Goal: Task Accomplishment & Management: Manage account settings

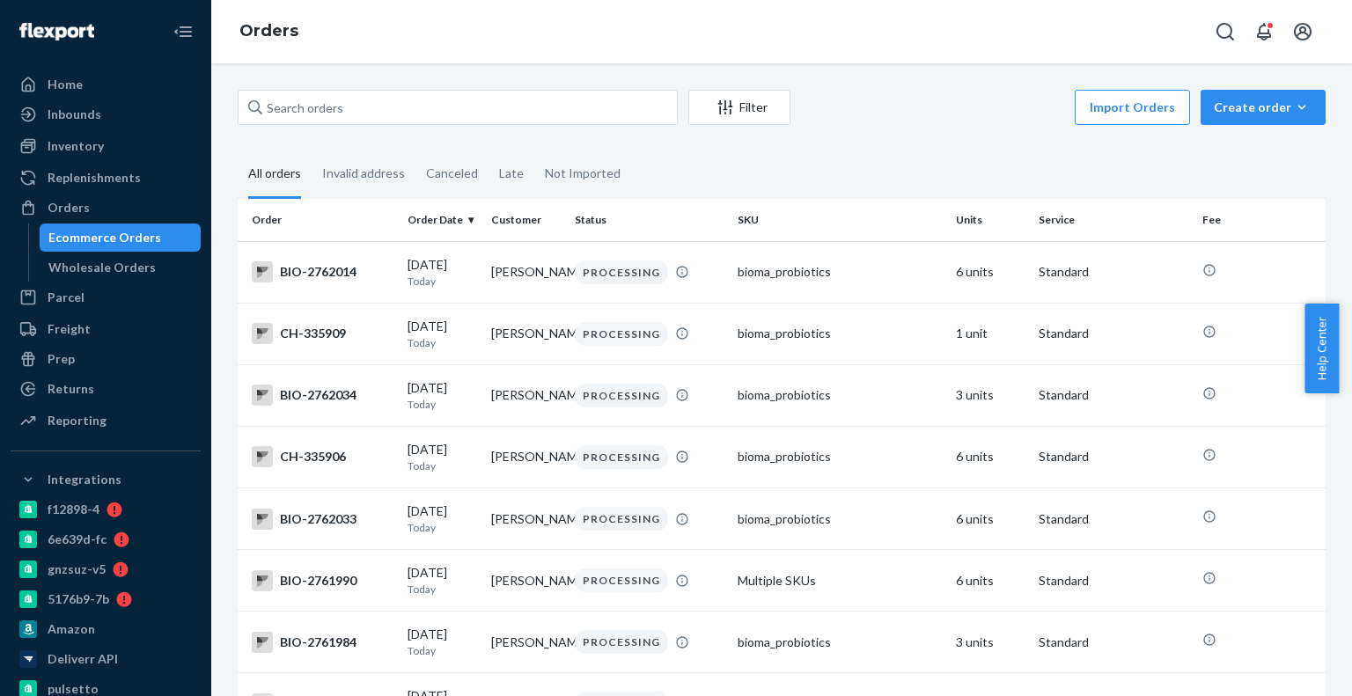
click at [106, 241] on div "Ecommerce Orders" at bounding box center [104, 238] width 113 height 18
paste input "[PERSON_NAME]"
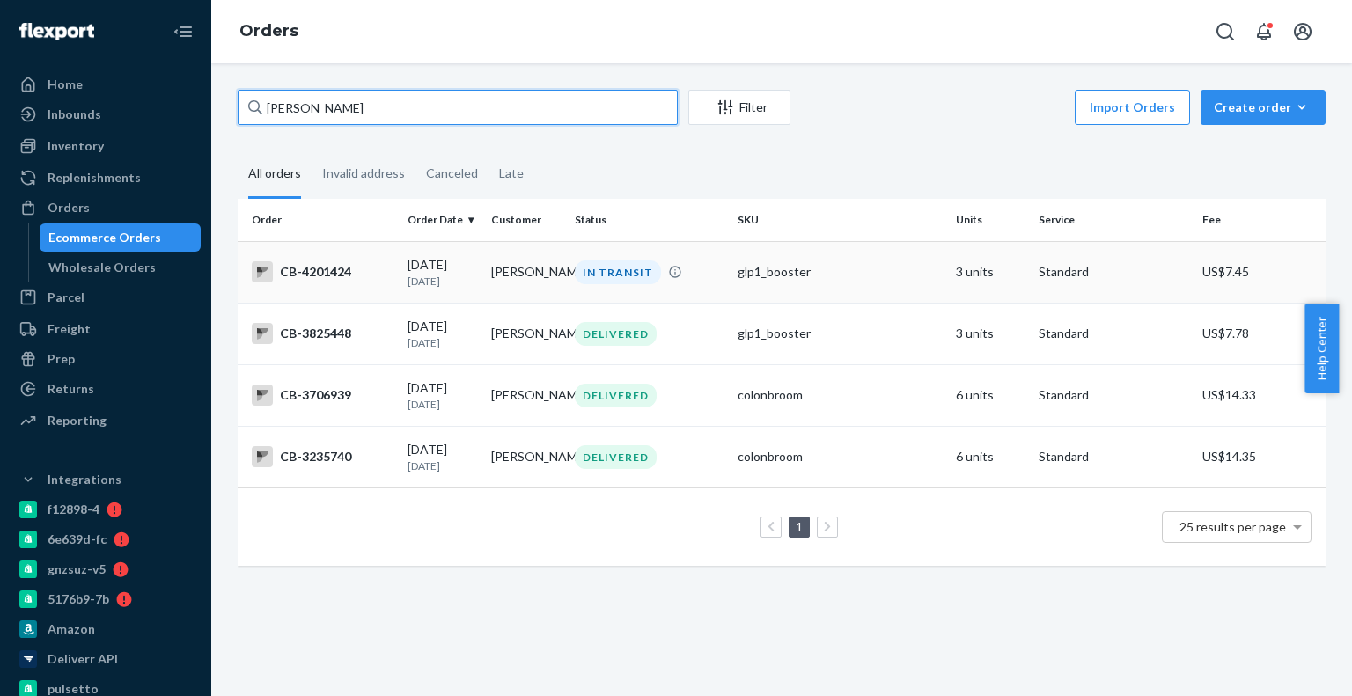
type input "[PERSON_NAME]"
click at [390, 299] on td "CB-4201424" at bounding box center [319, 272] width 163 height 62
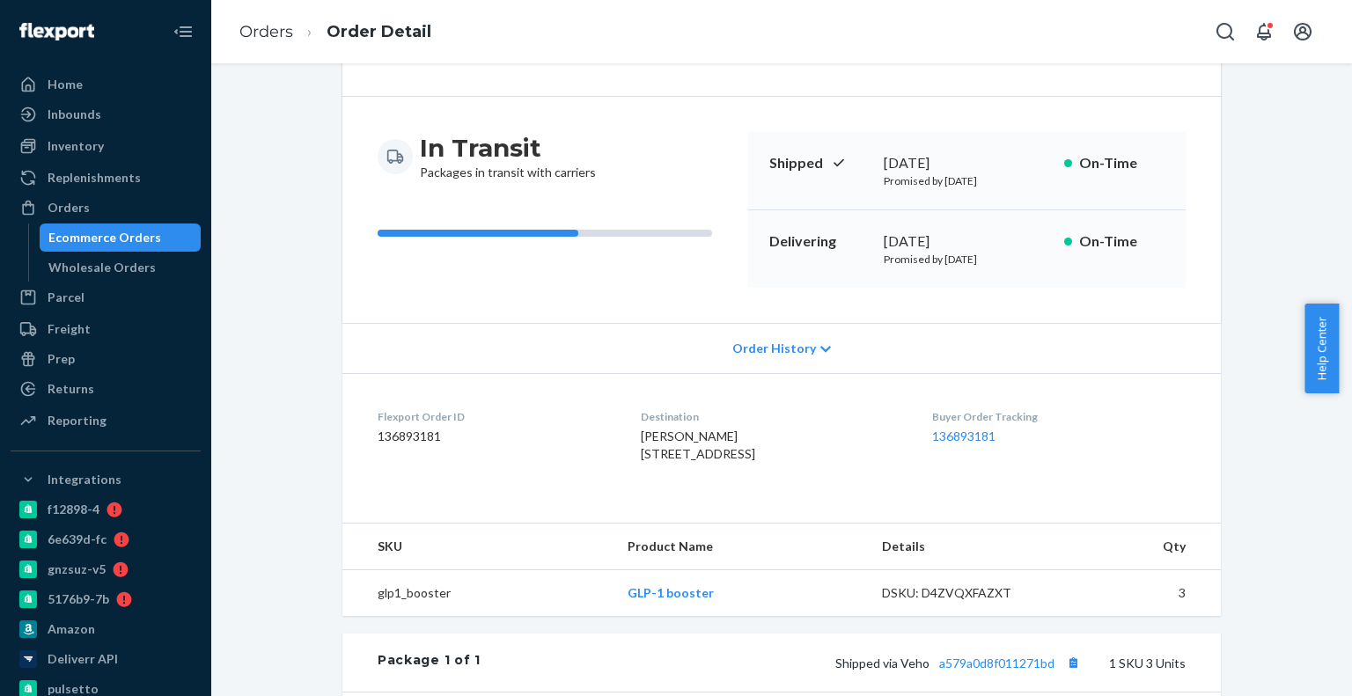
scroll to position [88, 0]
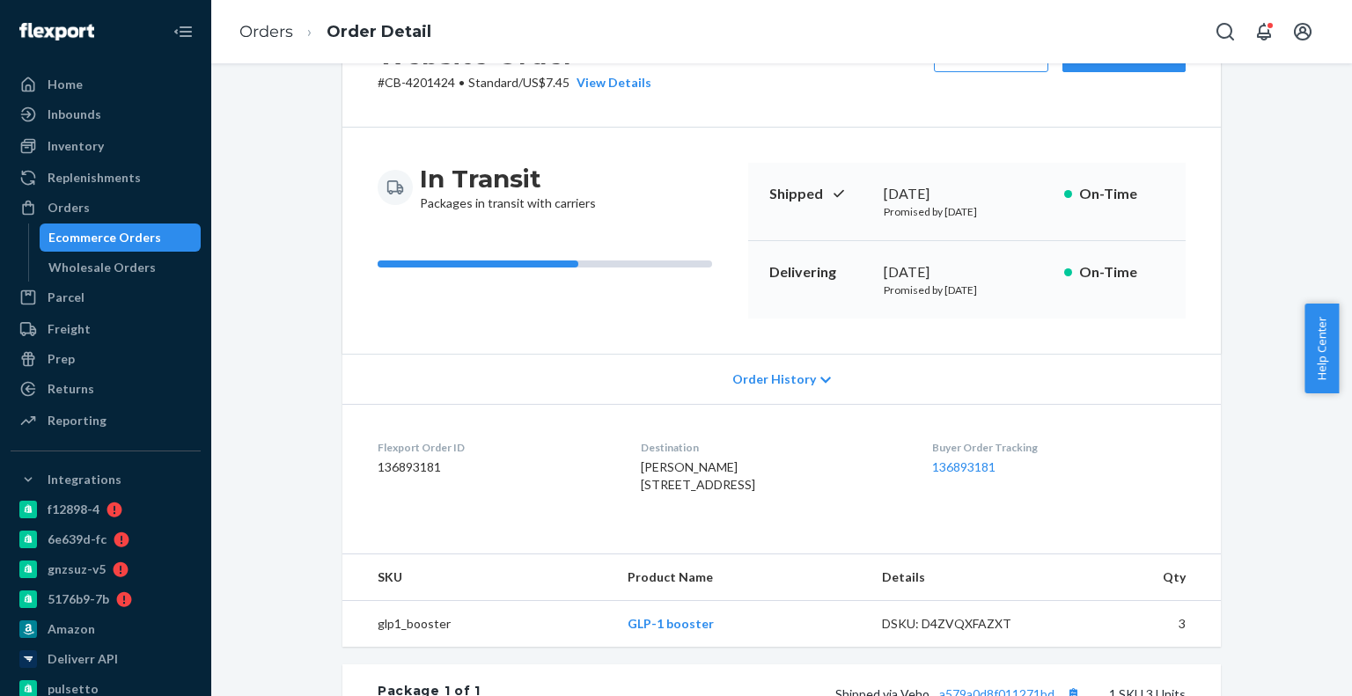
click at [439, 78] on p "# CB-4201424 • Standard / US$7.45 View Details" at bounding box center [515, 83] width 274 height 18
copy p "4201424"
click at [140, 230] on div "Ecommerce Orders" at bounding box center [104, 238] width 113 height 18
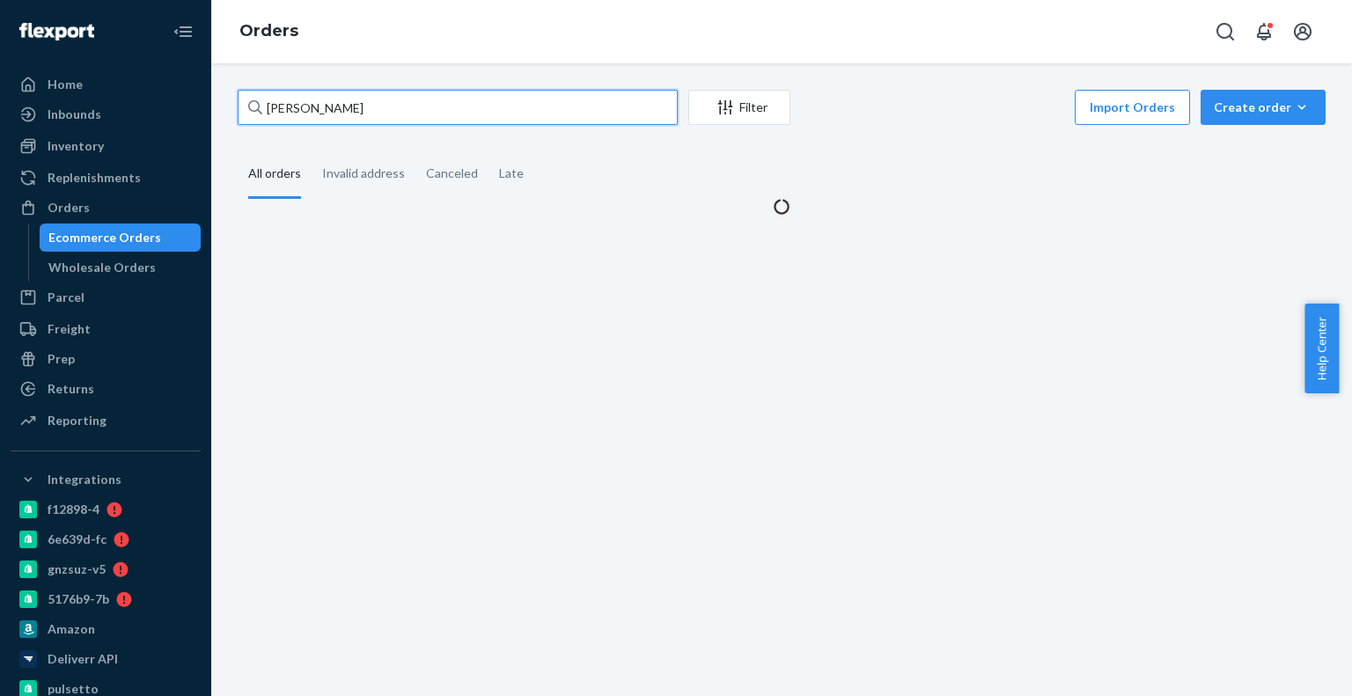
click at [325, 107] on input "[PERSON_NAME]" at bounding box center [458, 107] width 440 height 35
paste input "4196768"
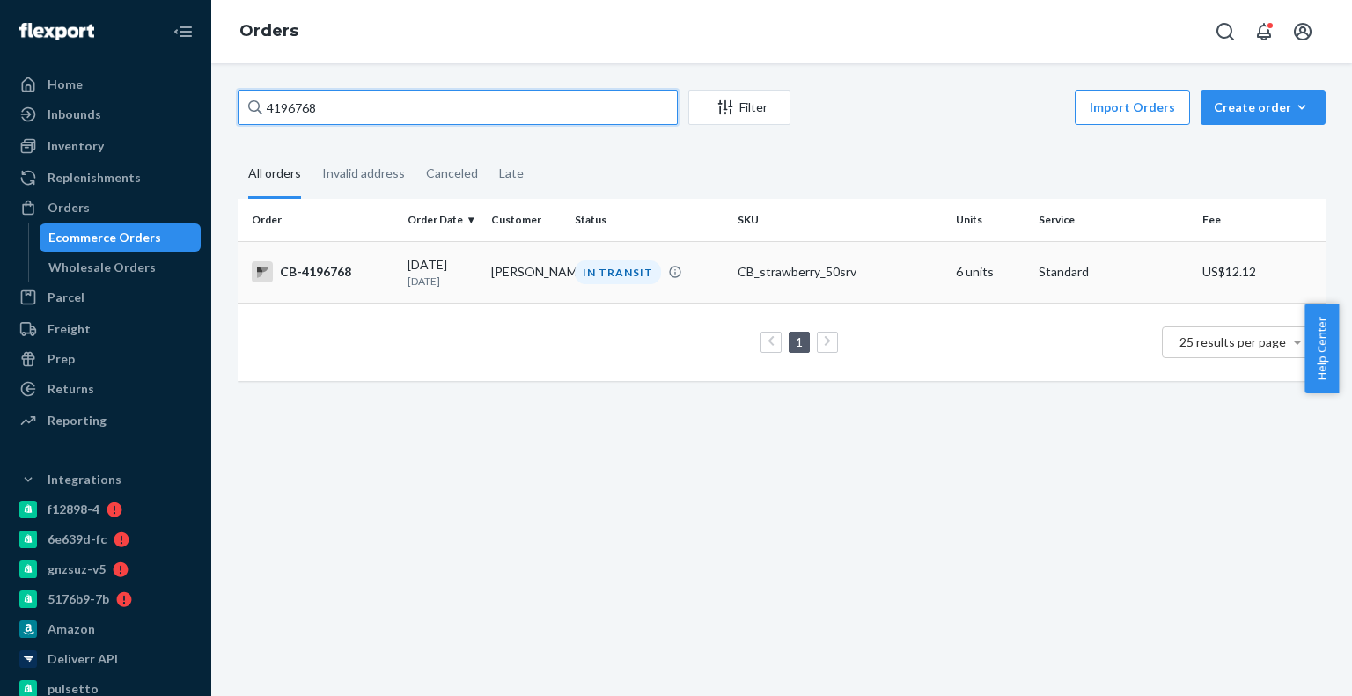
type input "4196768"
click at [410, 263] on div "[DATE] [DATE]" at bounding box center [442, 272] width 70 height 33
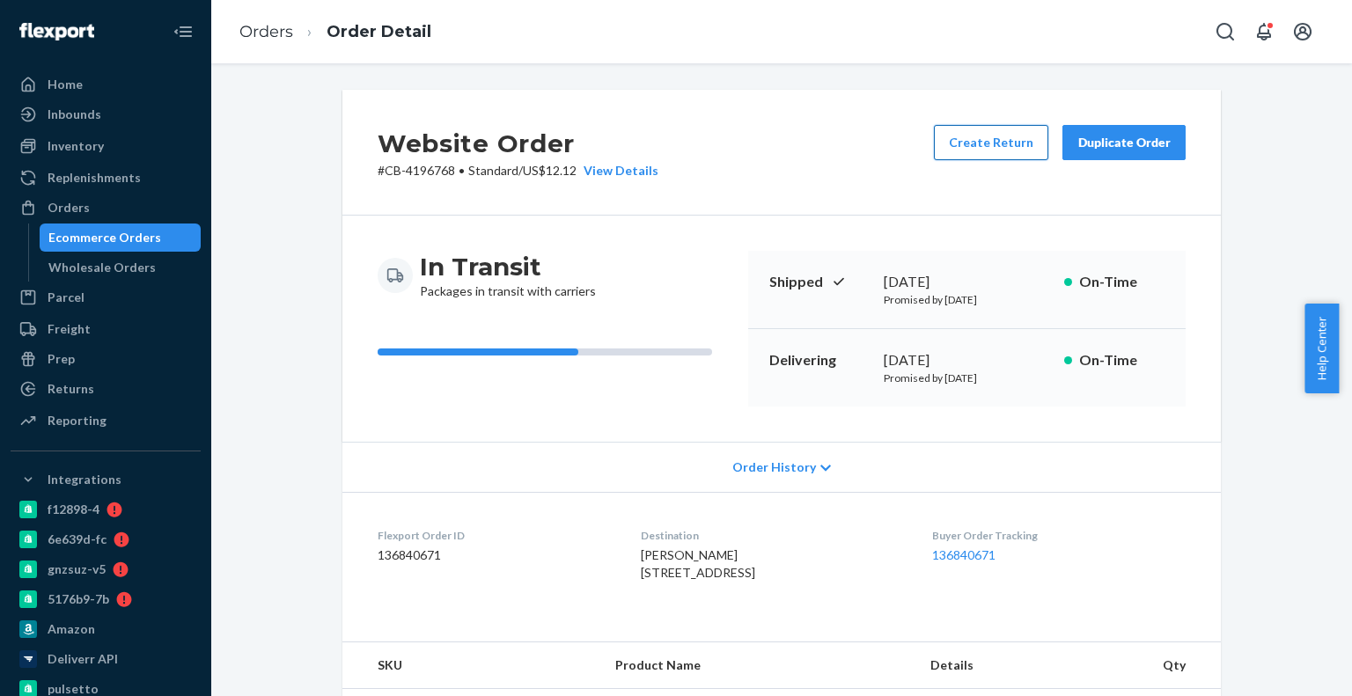
click at [977, 143] on button "Create Return" at bounding box center [991, 142] width 114 height 35
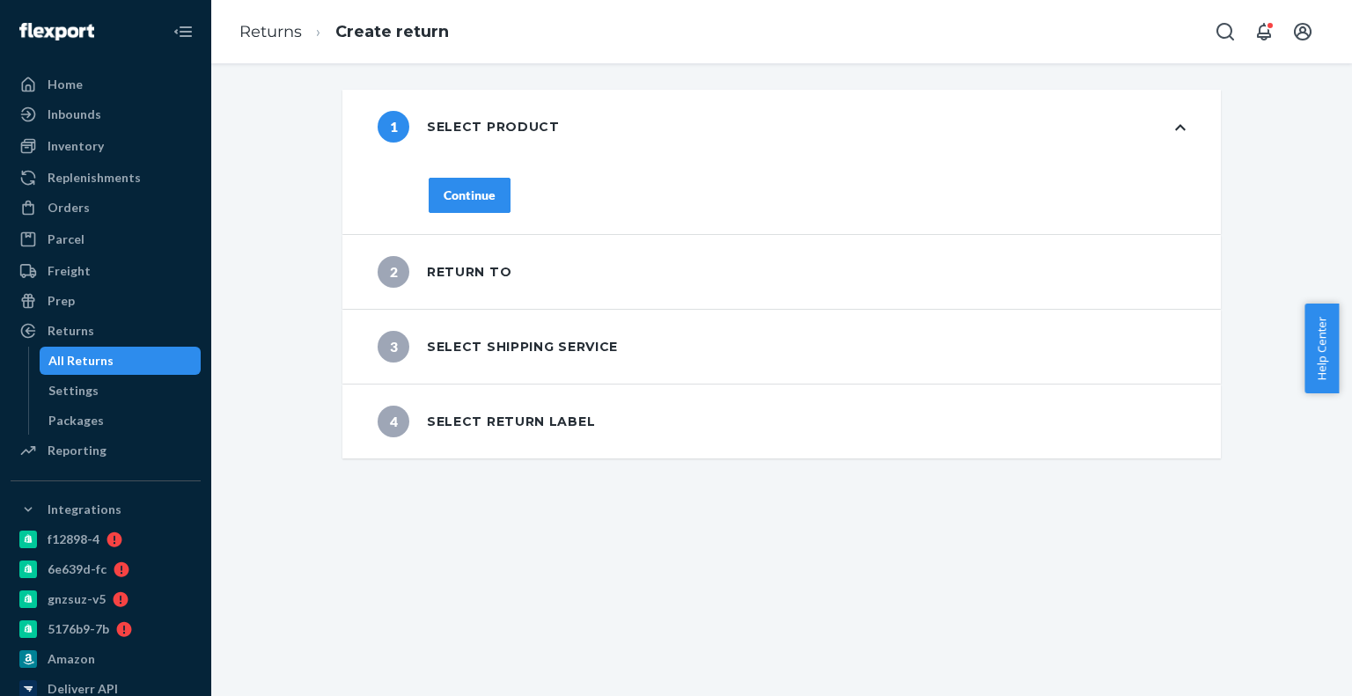
click at [482, 200] on div "Continue" at bounding box center [470, 196] width 52 height 18
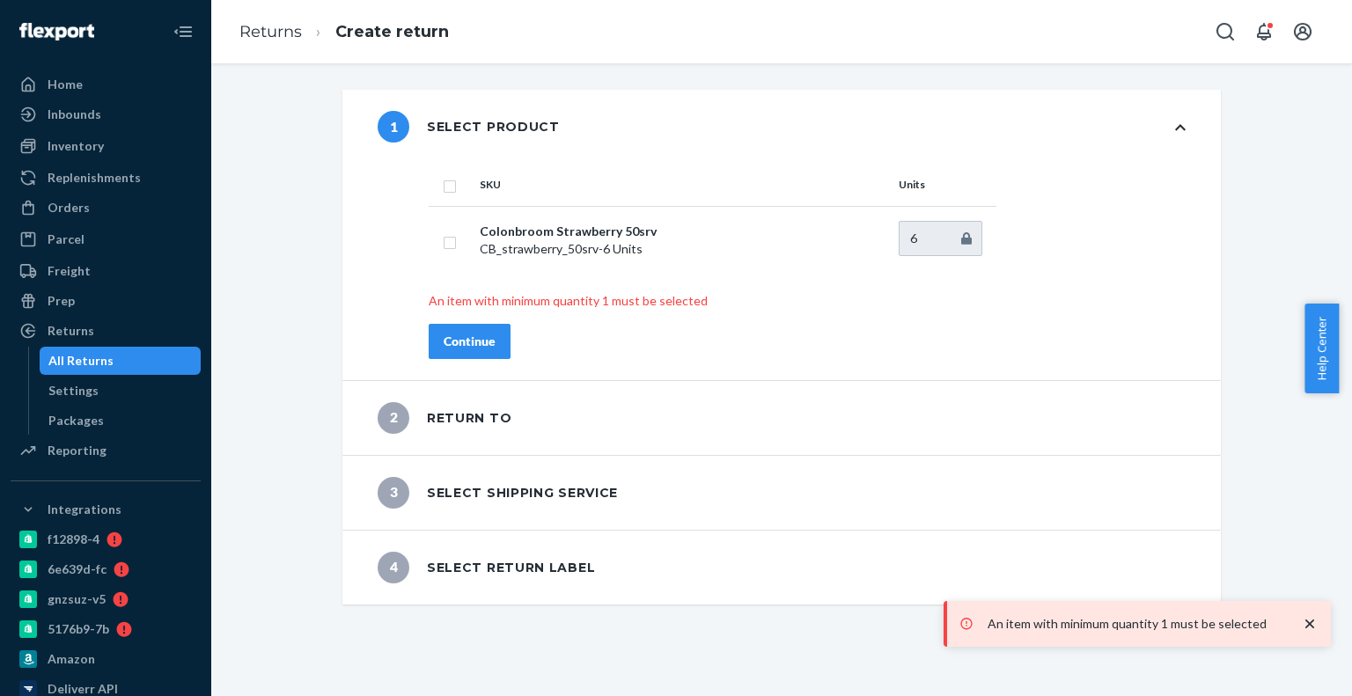
click at [455, 195] on th at bounding box center [451, 185] width 44 height 42
click at [432, 189] on th at bounding box center [451, 185] width 44 height 42
click at [433, 189] on th at bounding box center [451, 185] width 44 height 42
click at [443, 187] on input "checkbox" at bounding box center [450, 184] width 14 height 18
checkbox input "true"
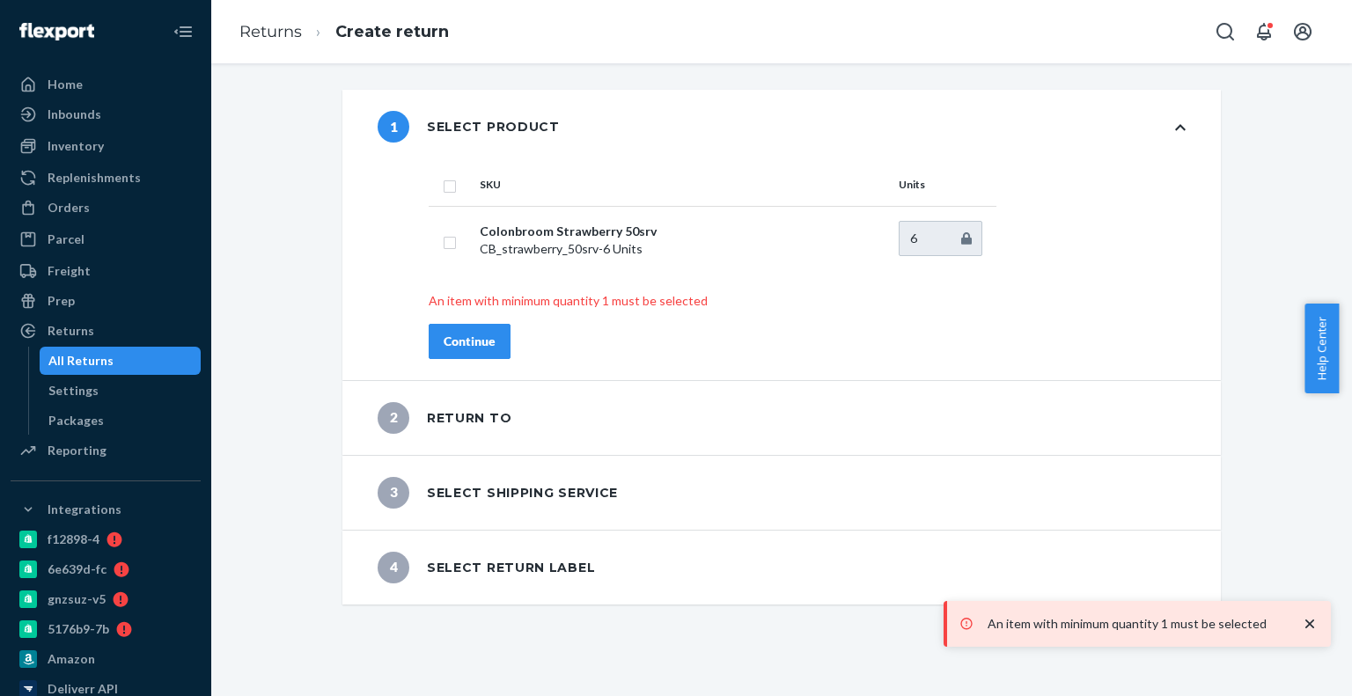
checkbox input "true"
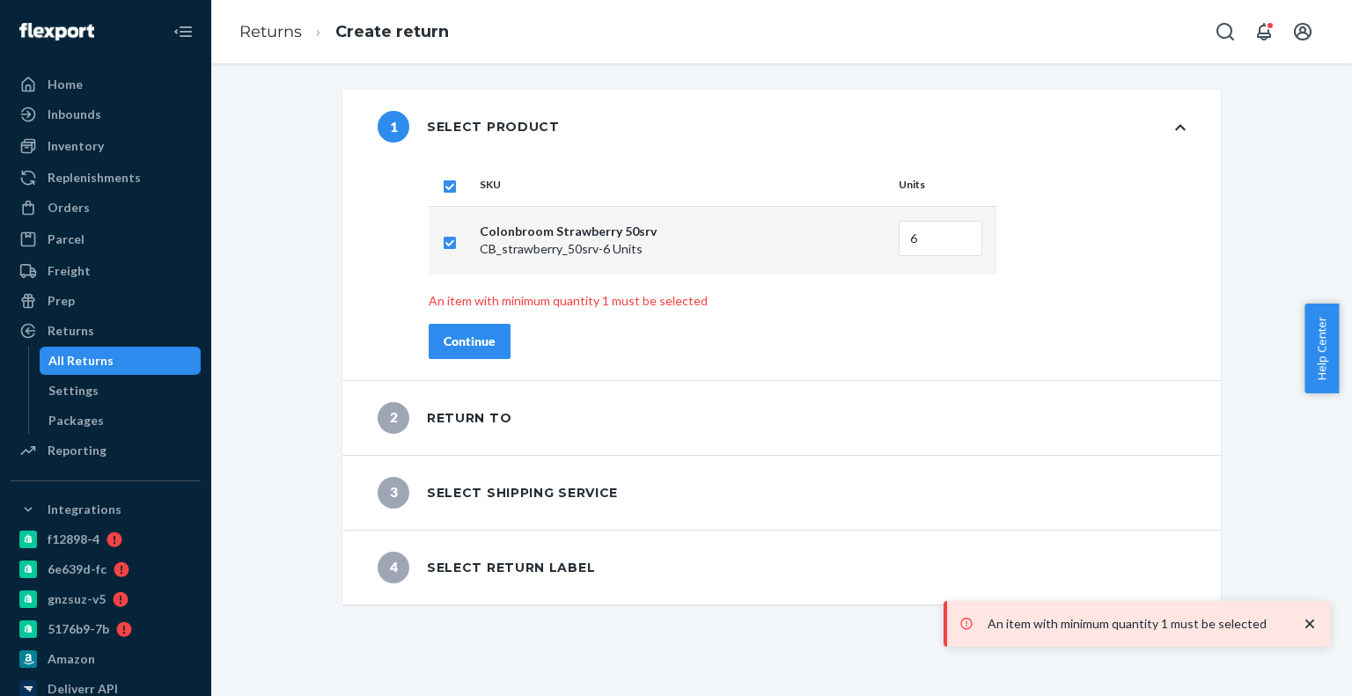
click at [474, 331] on button "Continue" at bounding box center [470, 341] width 82 height 35
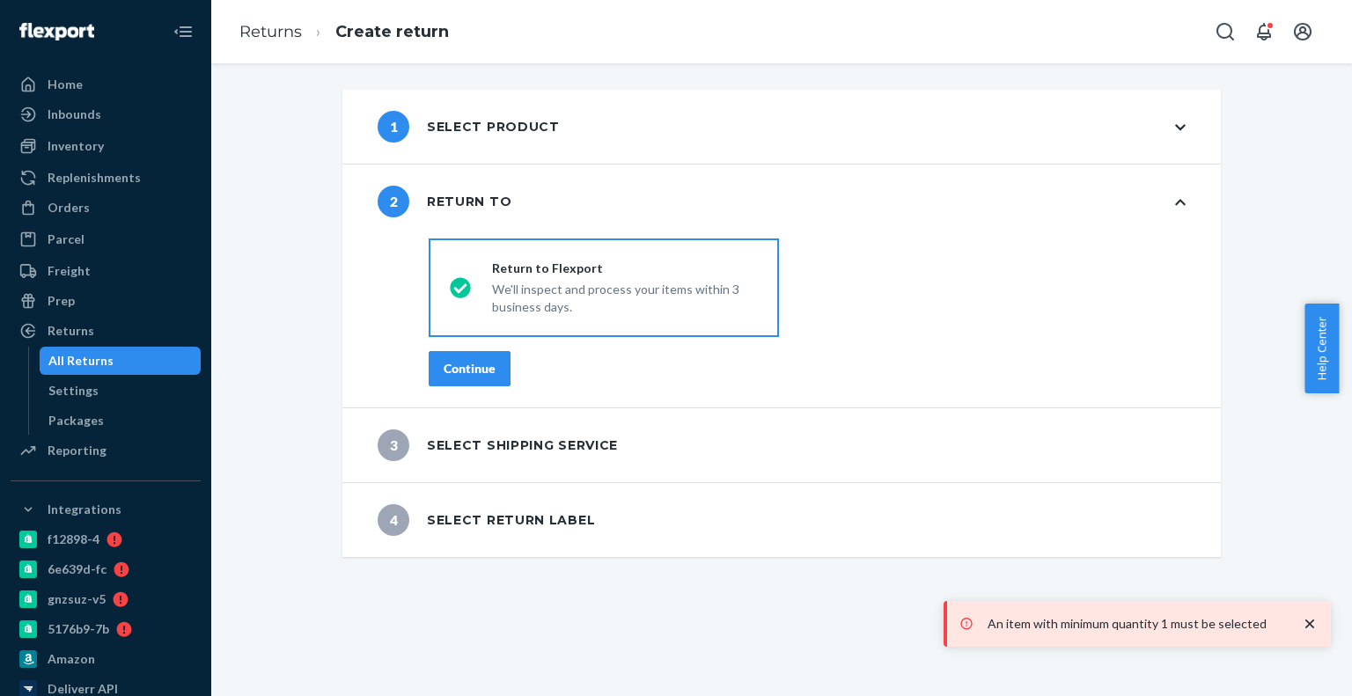
click at [486, 378] on button "Continue" at bounding box center [470, 368] width 82 height 35
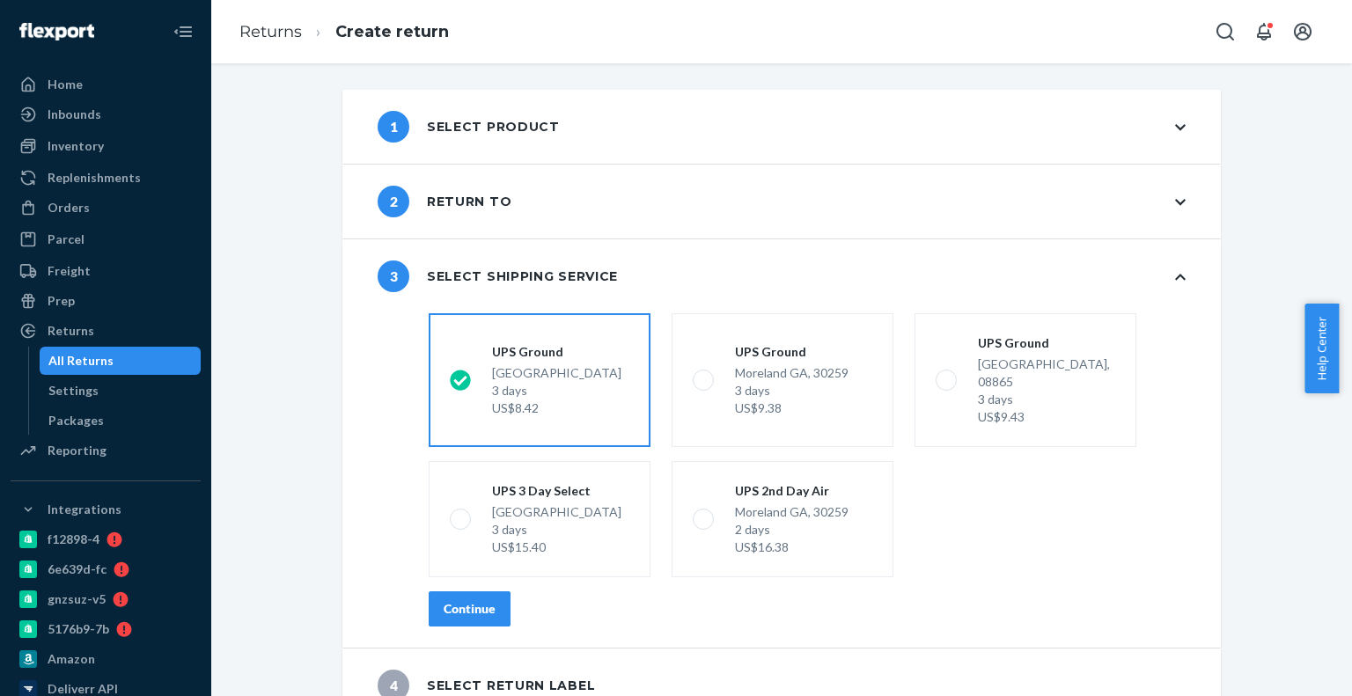
click at [480, 607] on button "Continue" at bounding box center [470, 608] width 82 height 35
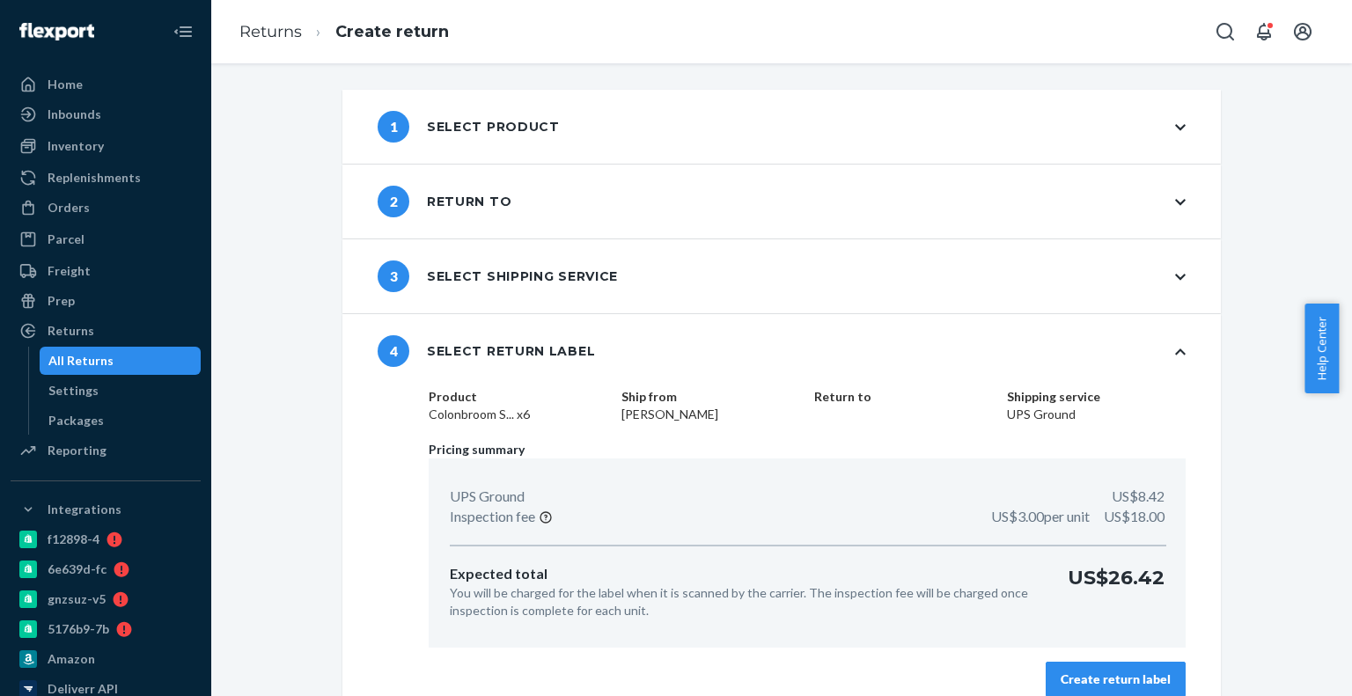
click at [1126, 664] on button "Create return label" at bounding box center [1115, 679] width 140 height 35
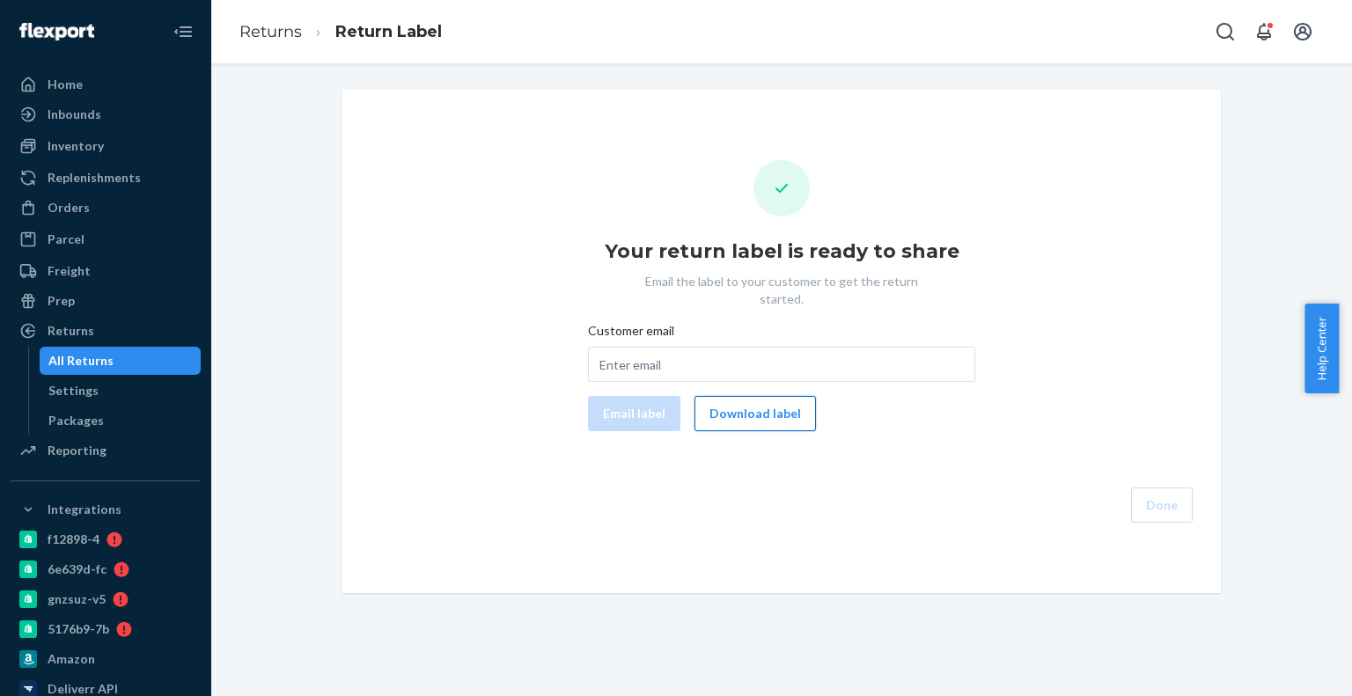
click at [740, 407] on button "Download label" at bounding box center [754, 413] width 121 height 35
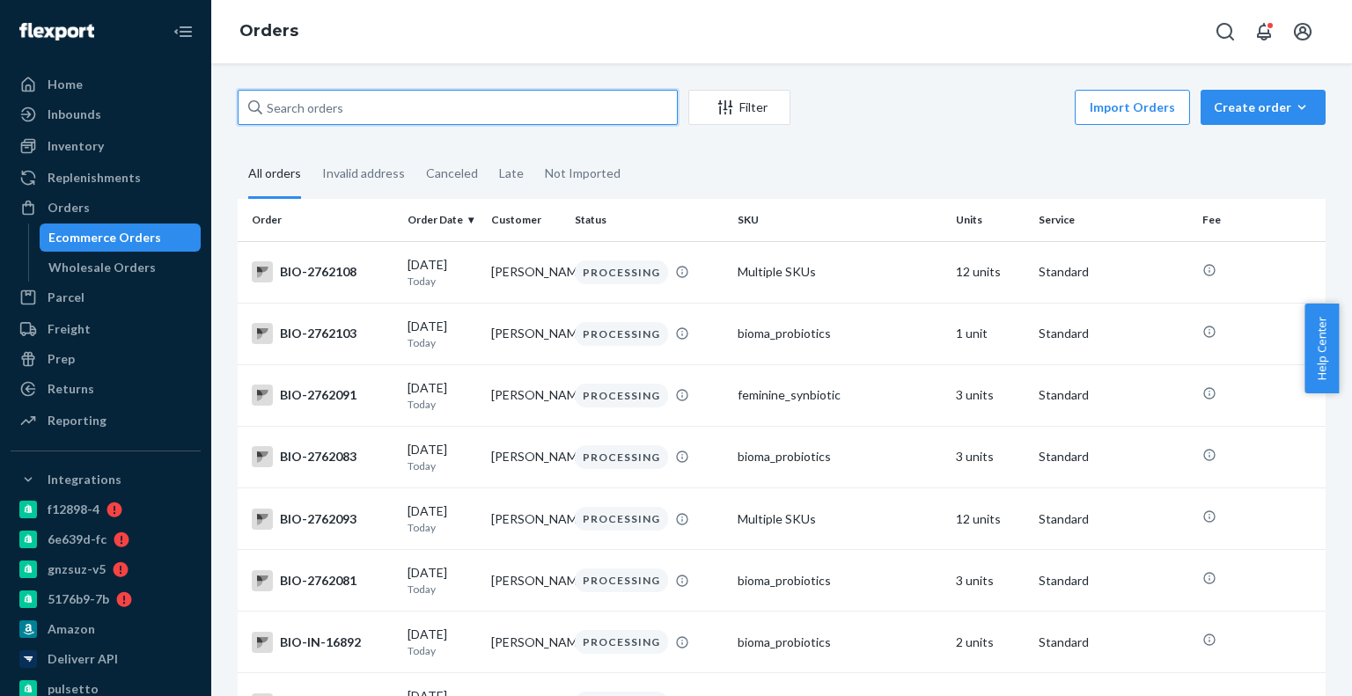
click at [381, 101] on input "text" at bounding box center [458, 107] width 440 height 35
paste input "Christopher Bradberry"
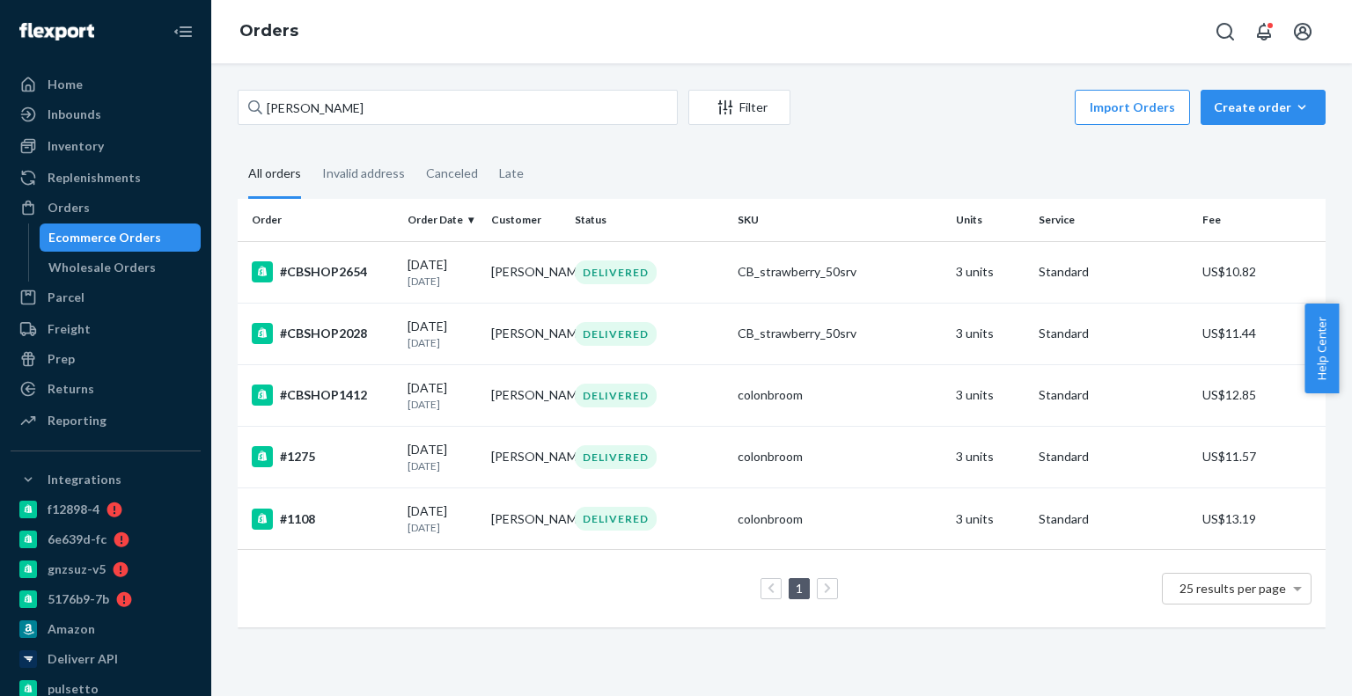
click at [330, 133] on div "Christopher Bradberry Filter Import Orders Create order Ecommerce order Removal…" at bounding box center [781, 367] width 1114 height 555
click at [345, 112] on input "Christopher Bradberry" at bounding box center [458, 107] width 440 height 35
paste input "4143336"
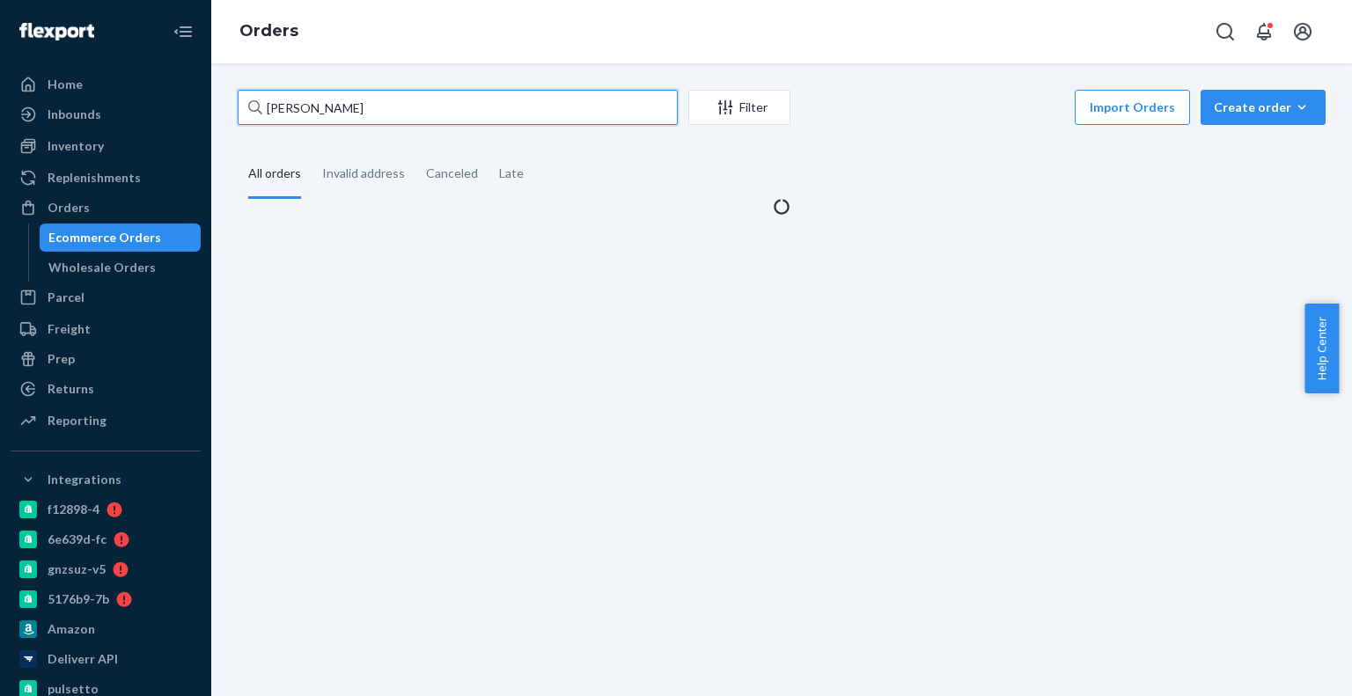
paste input "4143336"
type input "4143336"
